Goal: Communication & Community: Answer question/provide support

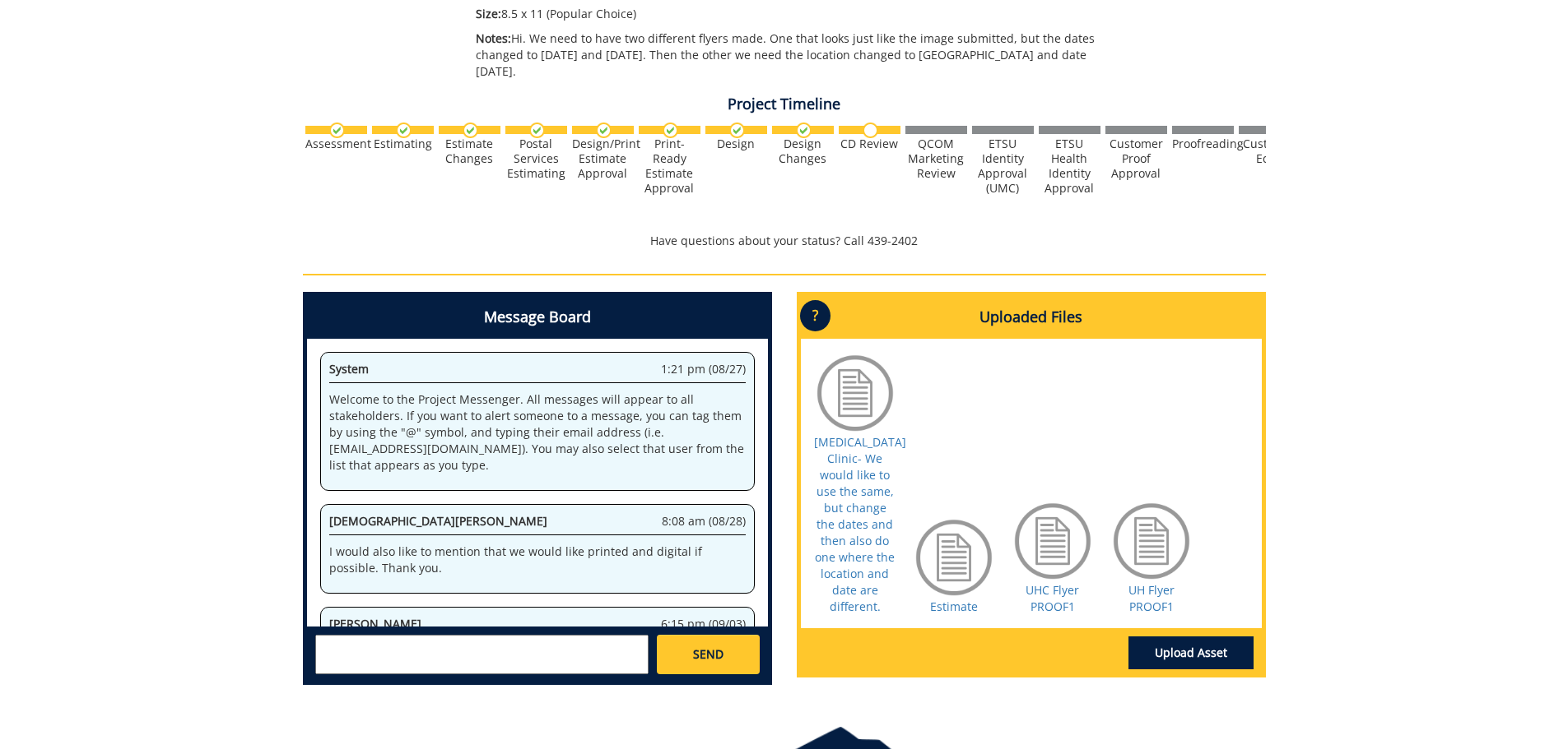
scroll to position [408, 0]
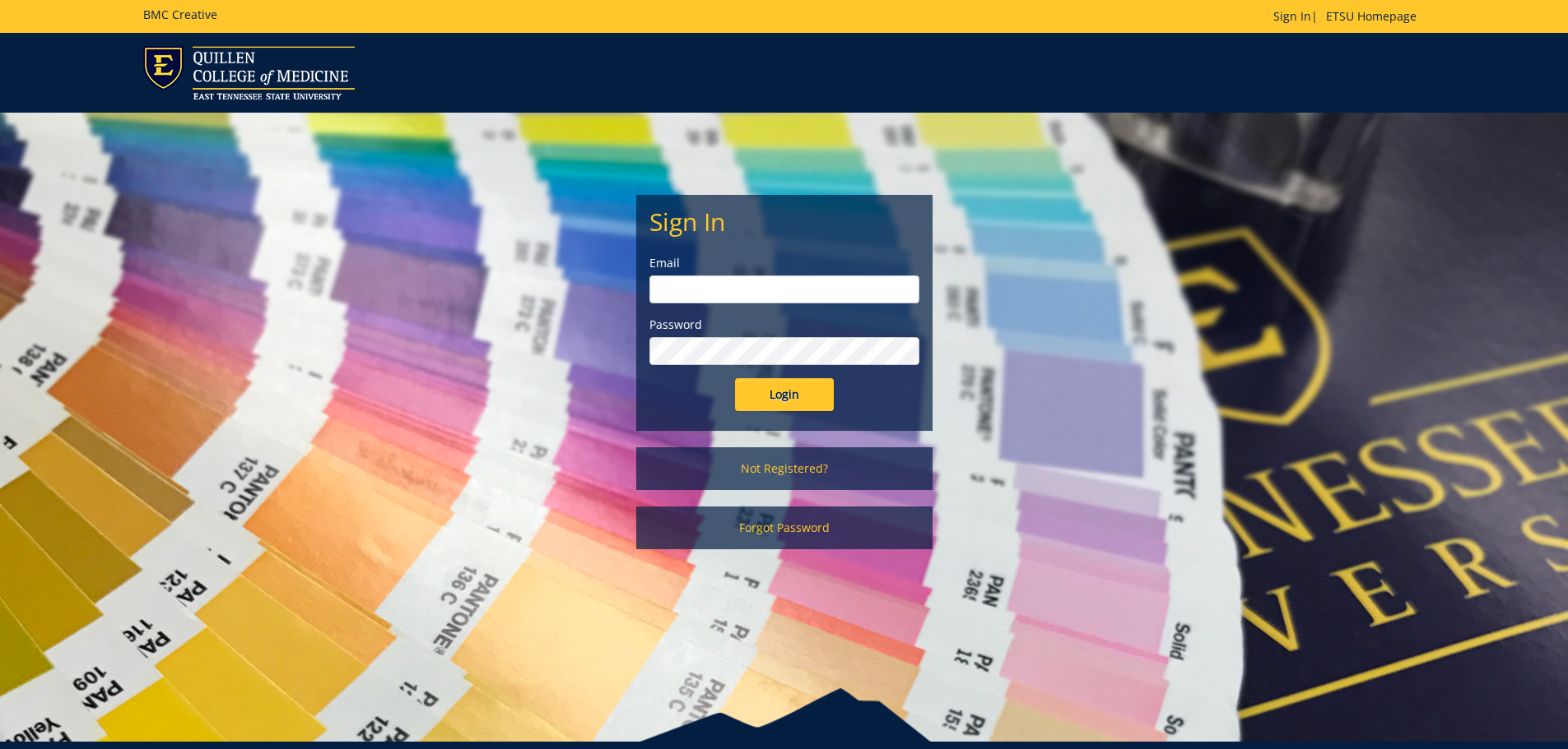
type input "[EMAIL_ADDRESS][DOMAIN_NAME]"
click at [765, 396] on input "Login" at bounding box center [784, 395] width 99 height 33
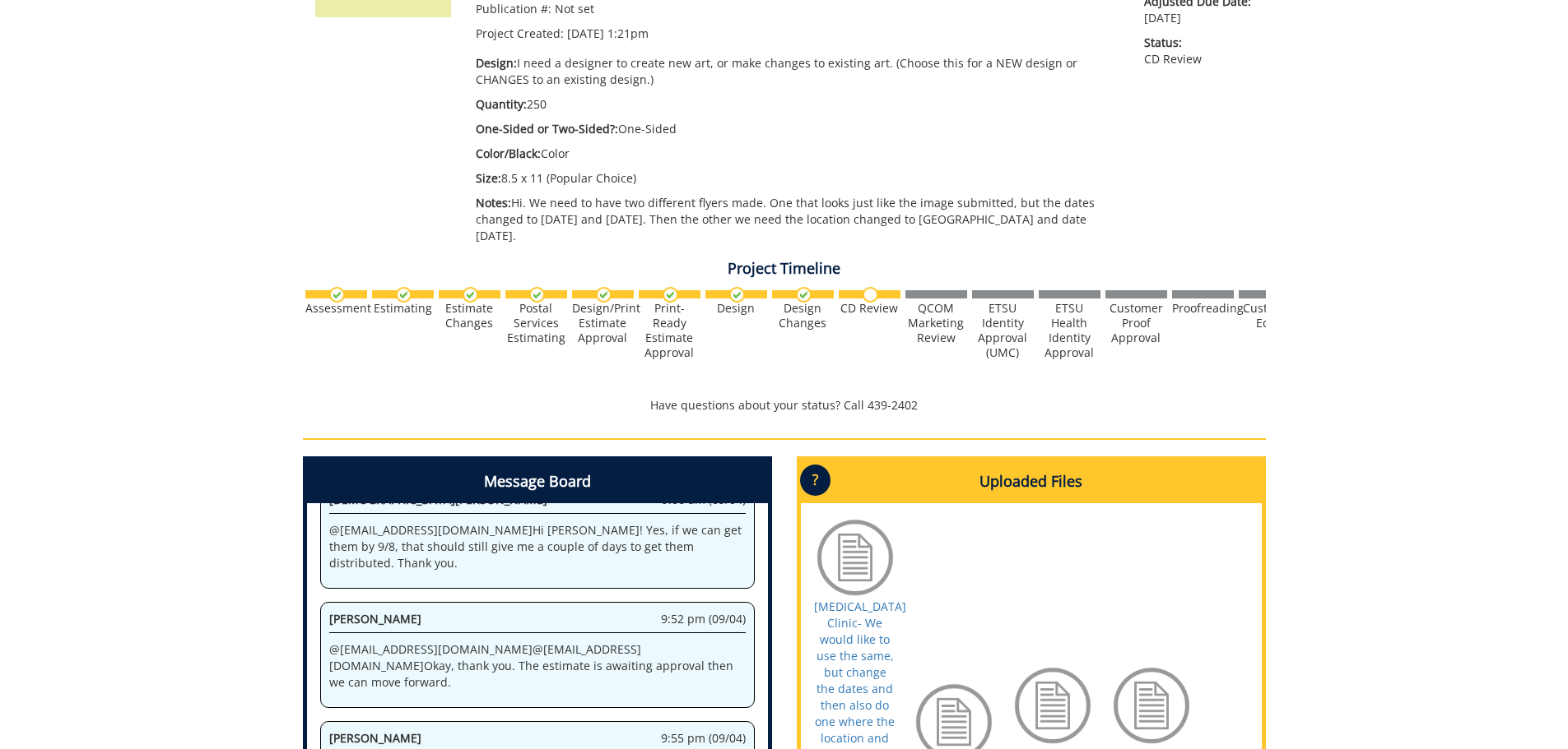
scroll to position [601, 0]
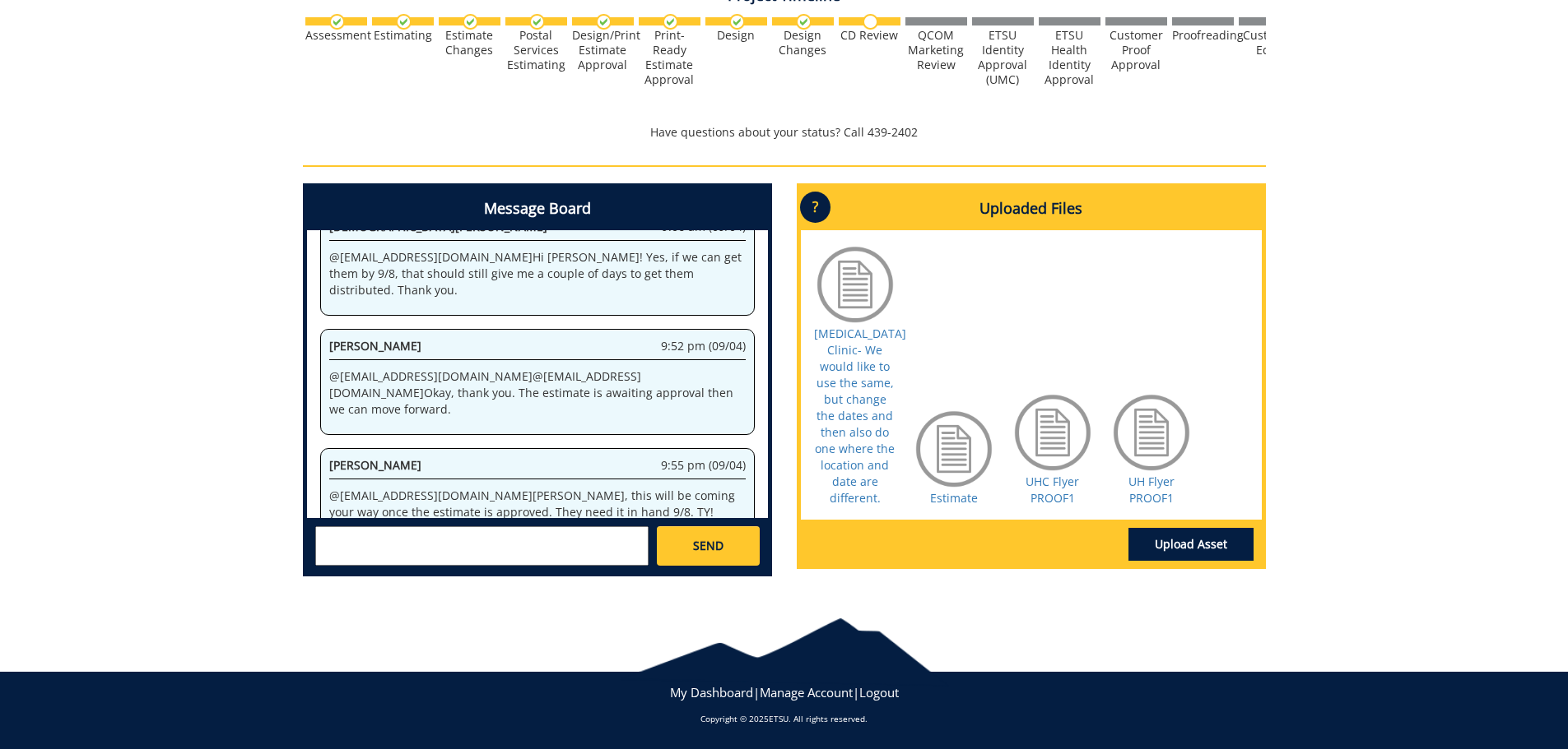
click at [520, 541] on textarea at bounding box center [482, 545] width 334 height 39
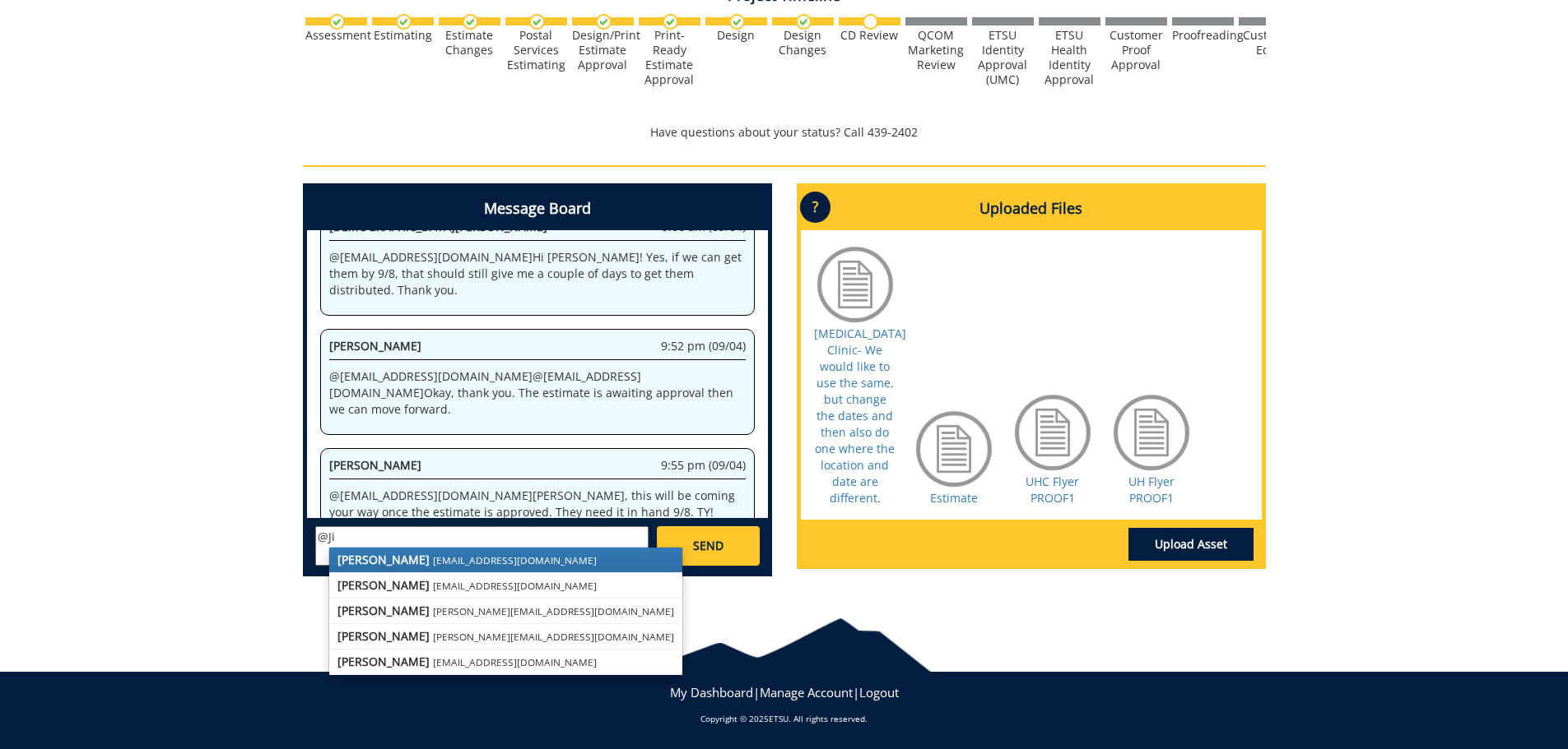
click at [433, 564] on small "fair@mail.etsu.edu" at bounding box center [515, 560] width 164 height 13
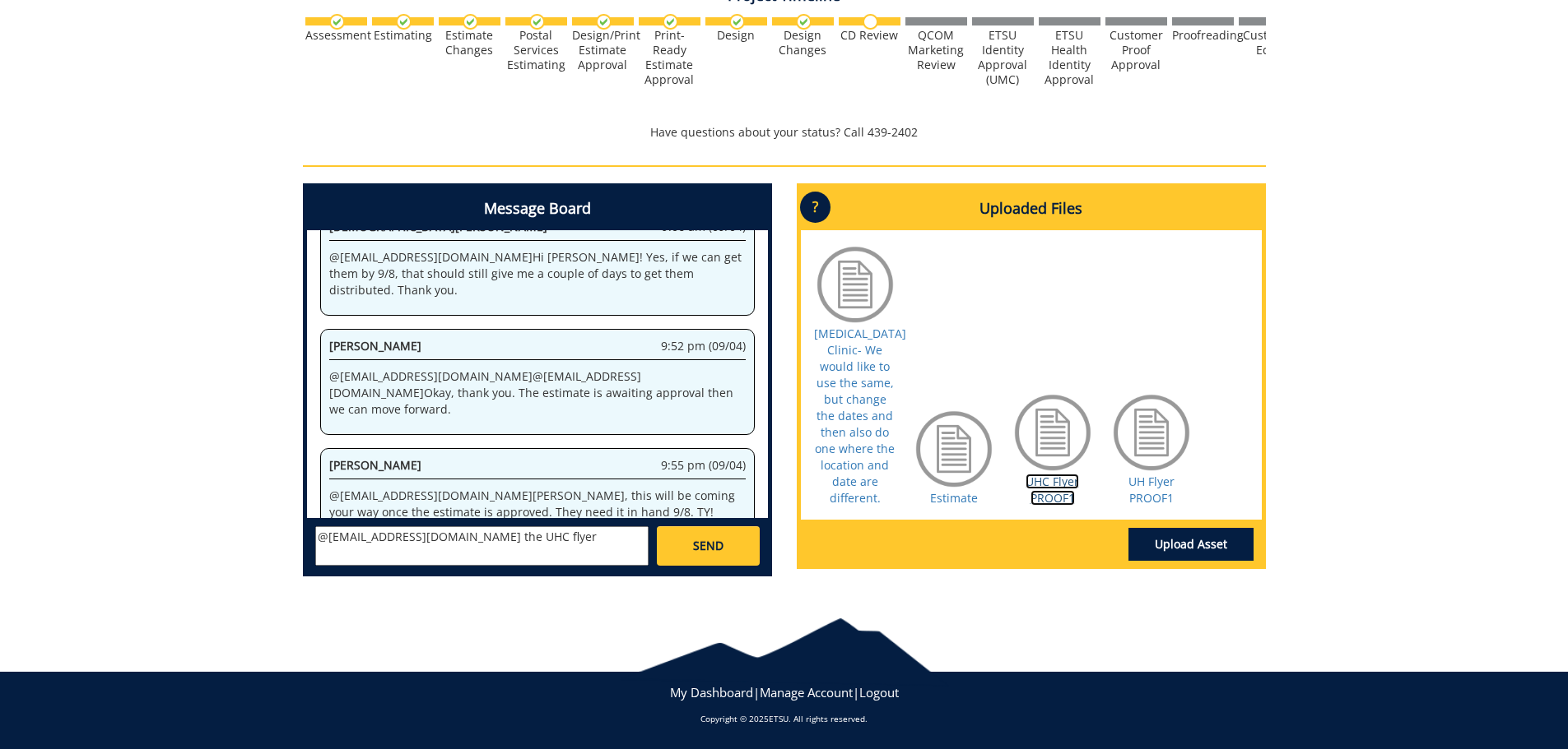
click at [1044, 484] on link "UHC Flyer PROOF1" at bounding box center [1052, 489] width 54 height 32
click at [585, 534] on textarea "@fair@mail.etsu.edu the UHC flyer" at bounding box center [482, 545] width 334 height 39
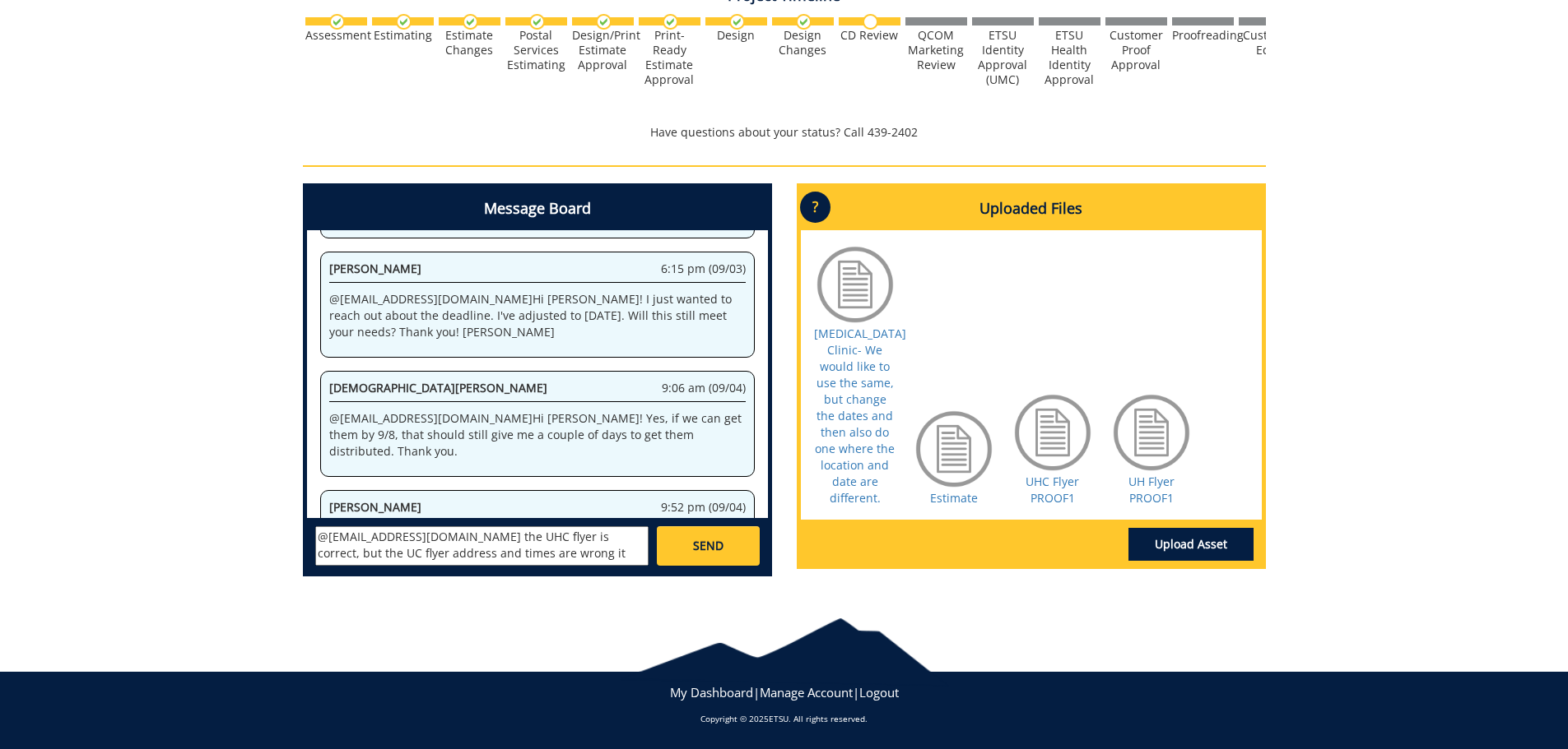
scroll to position [408, 0]
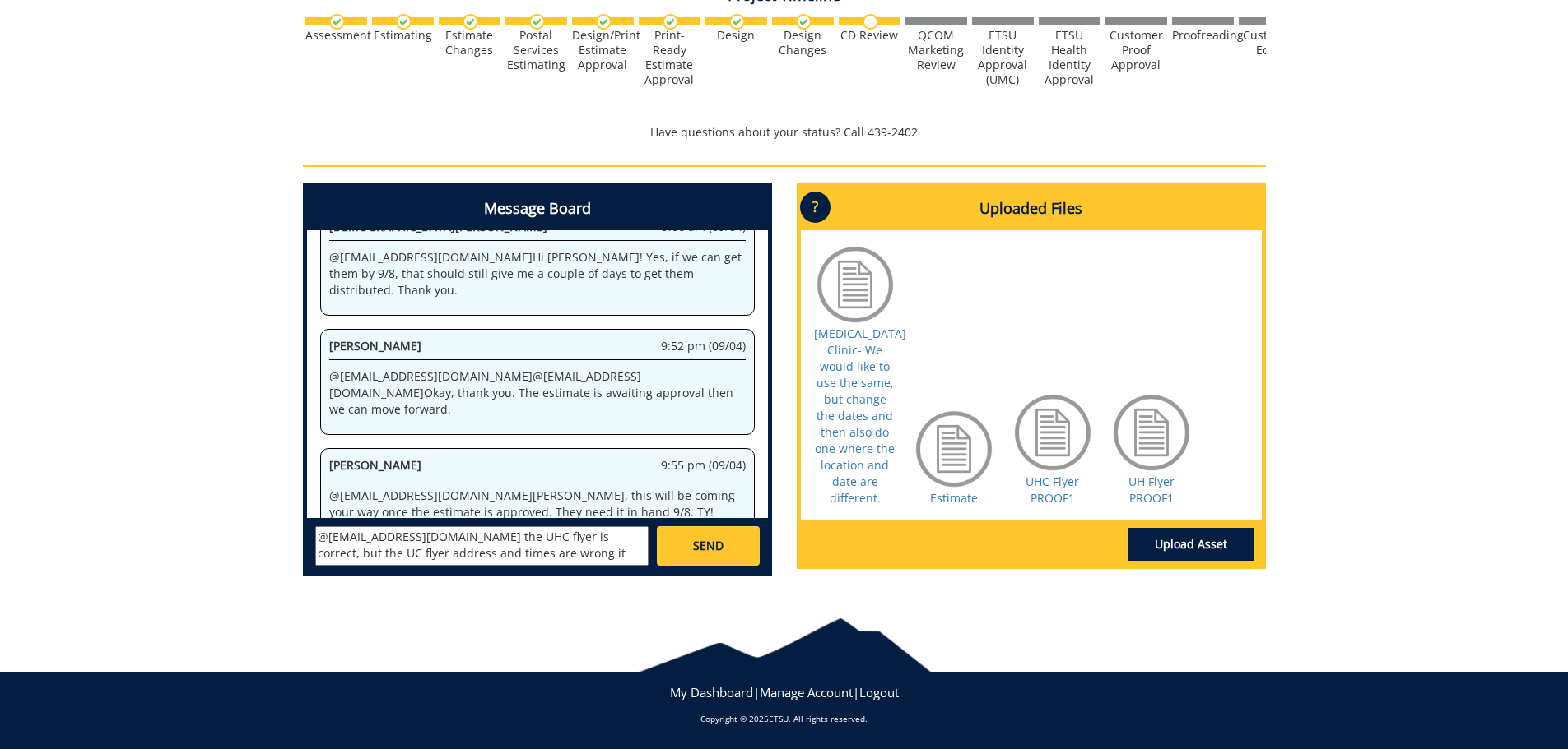
click at [542, 550] on textarea "@fair@mail.etsu.edu the UHC flyer is correct, but the UC flyer address and time…" at bounding box center [482, 545] width 334 height 39
paste textarea "9 am-1 pm 68 Martha Culp Drive, Room 206 in the Library"
type textarea "@fair@mail.etsu.edu the UHC flyer is correct, but the UC flyer address and time…"
click at [725, 554] on link "SEND" at bounding box center [707, 545] width 102 height 39
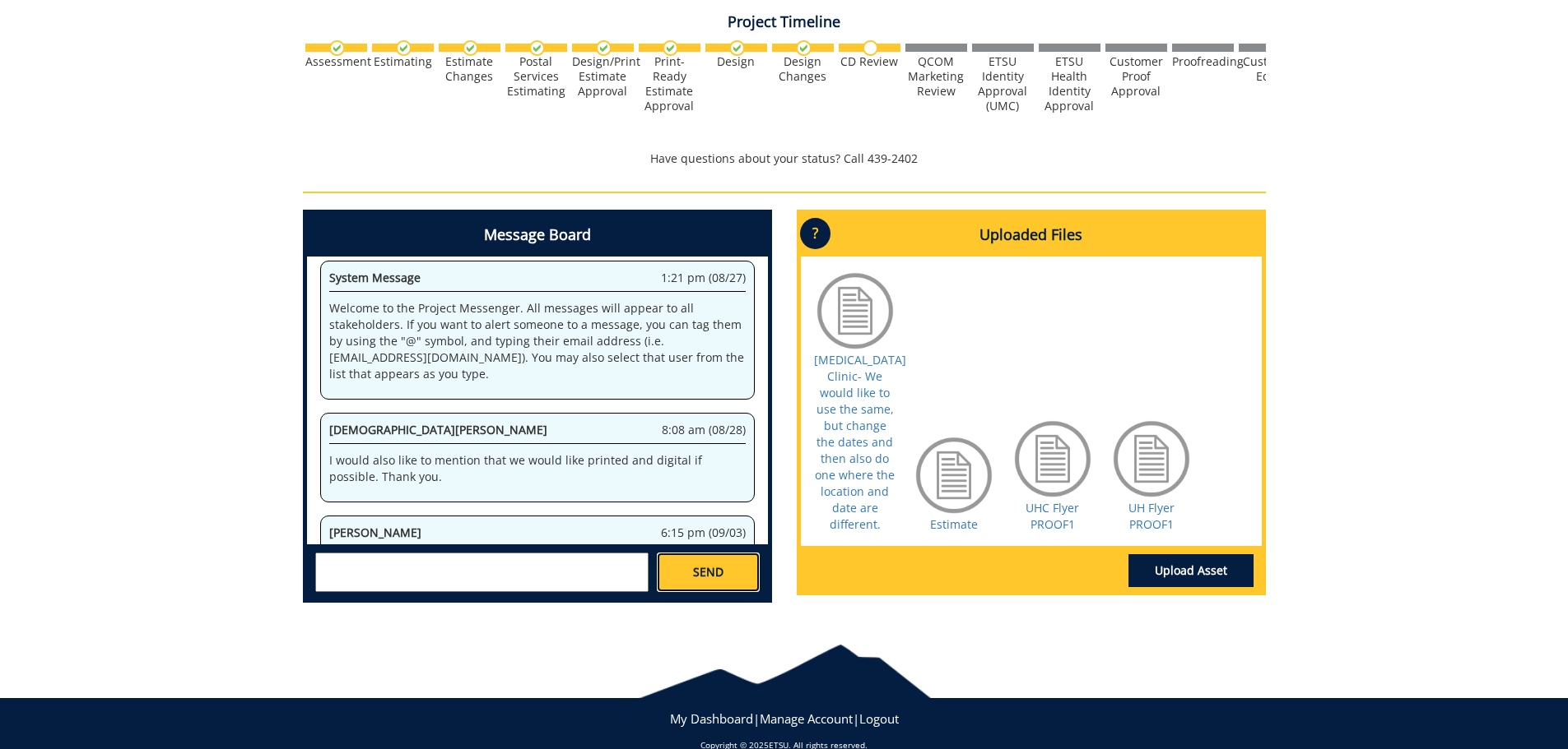
scroll to position [93531, 0]
